Goal: Task Accomplishment & Management: Manage account settings

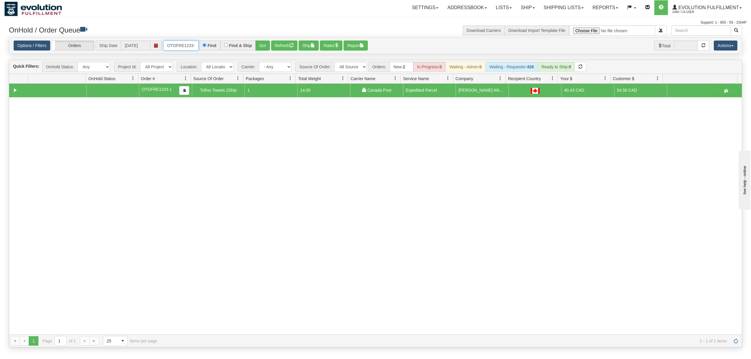
click at [180, 50] on input "OTOFRE1233-1" at bounding box center [180, 46] width 35 height 10
type input "OMBK17471869"
click at [258, 44] on button "Go!" at bounding box center [263, 46] width 14 height 10
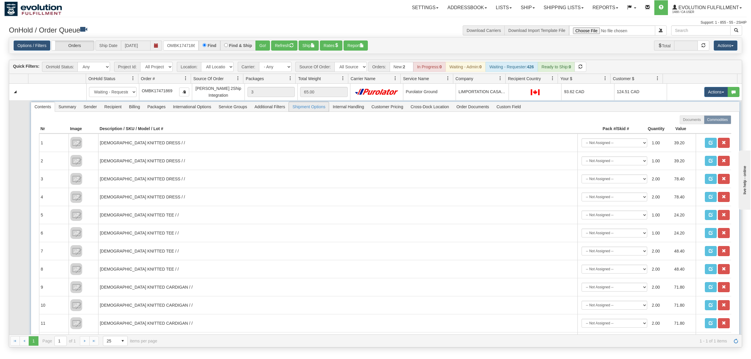
click at [317, 107] on span "Shipment Options" at bounding box center [309, 106] width 40 height 9
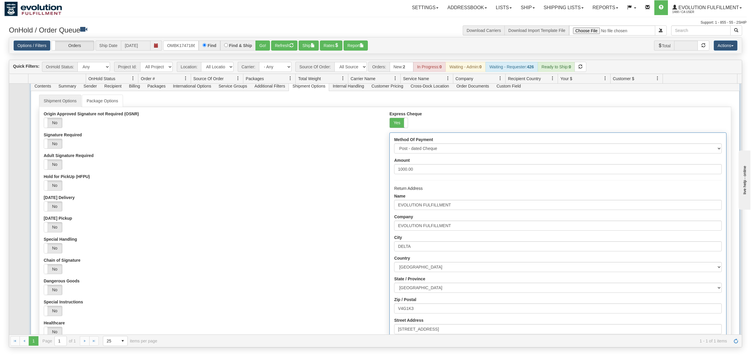
scroll to position [39, 0]
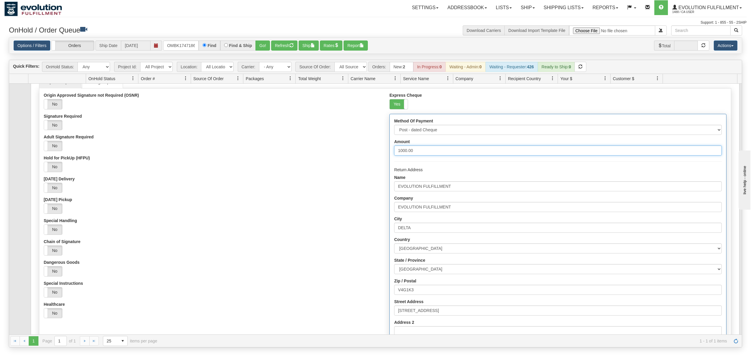
drag, startPoint x: 370, startPoint y: 154, endPoint x: 366, endPoint y: 155, distance: 4.9
click at [366, 155] on div "Origin Approved Signature not Required (OSNR) Yes No Signature Required Yes No …" at bounding box center [385, 231] width 692 height 276
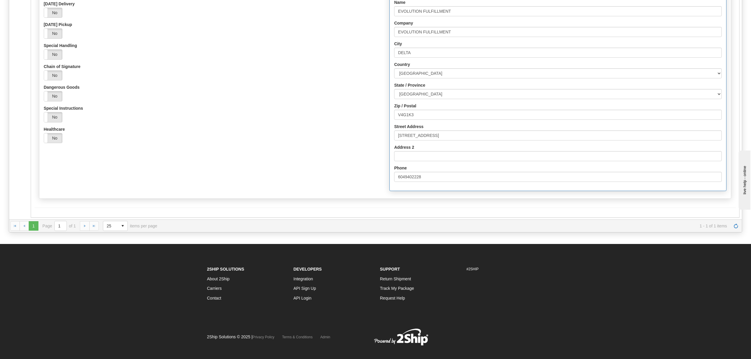
scroll to position [118, 0]
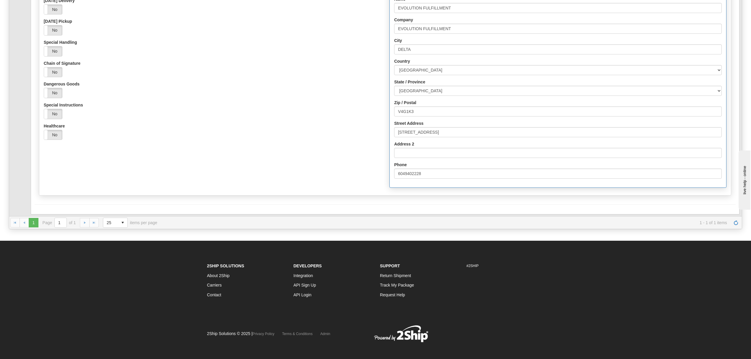
type input "3344.69"
click at [107, 201] on form "Shipment Options Package Options Origin Approved Signature not Required (OSNR) …" at bounding box center [385, 57] width 701 height 323
click at [46, 211] on form "Shipment Options Package Options Origin Approved Signature not Required (OSNR) …" at bounding box center [385, 57] width 701 height 323
click at [46, 215] on button "Save" at bounding box center [43, 214] width 17 height 10
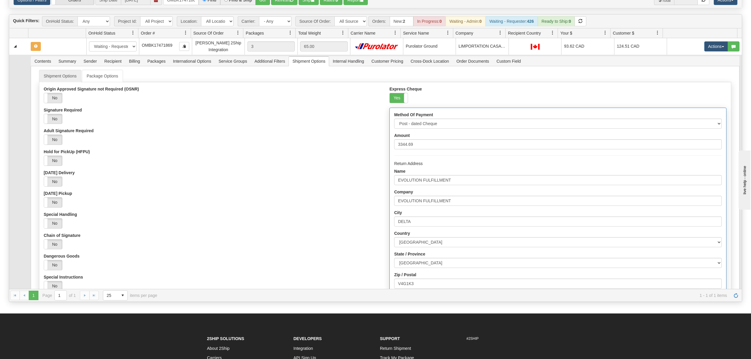
scroll to position [0, 0]
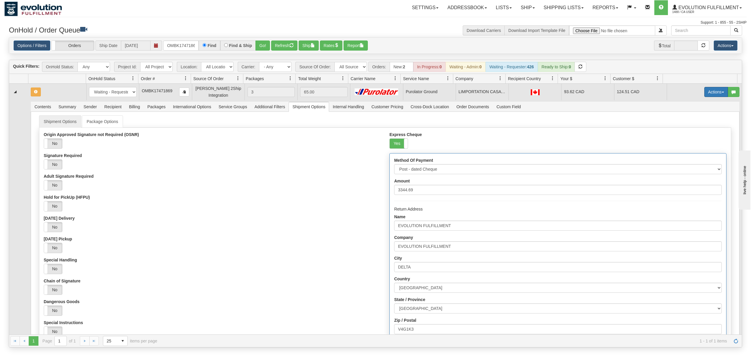
click at [704, 93] on button "Actions" at bounding box center [716, 92] width 24 height 10
click at [686, 125] on span "Ship" at bounding box center [692, 126] width 12 height 5
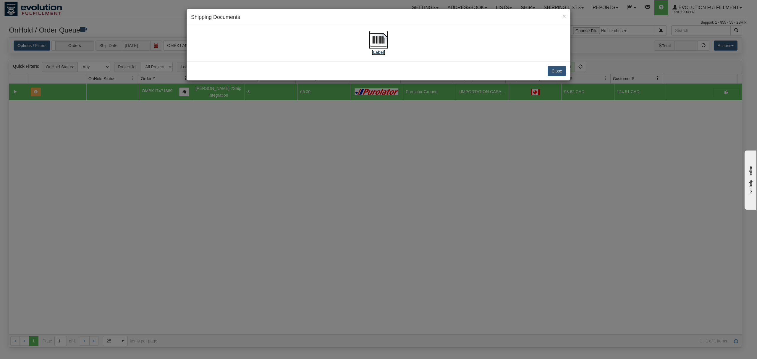
click at [376, 38] on img at bounding box center [378, 39] width 19 height 19
click at [556, 70] on button "Close" at bounding box center [557, 71] width 18 height 10
